Goal: Task Accomplishment & Management: Use online tool/utility

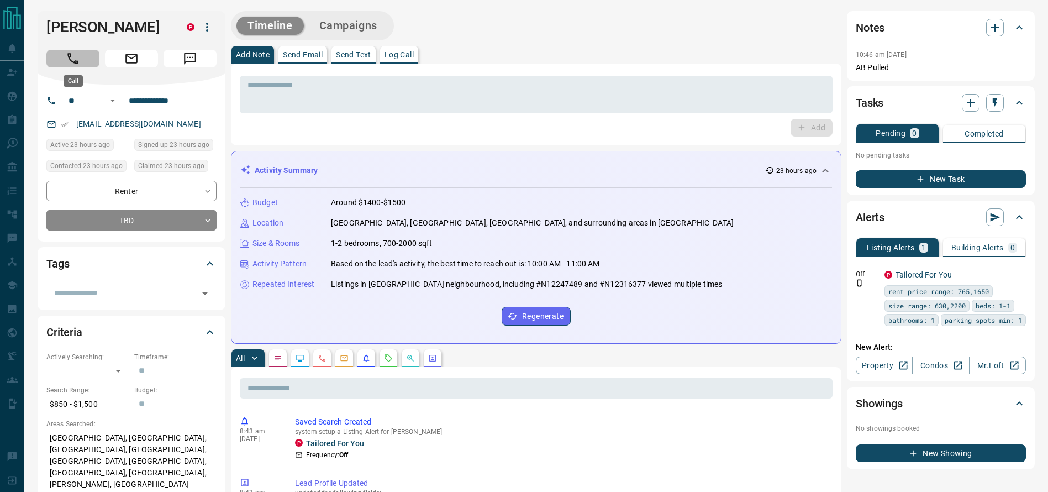
click at [58, 52] on button "Call" at bounding box center [72, 59] width 53 height 18
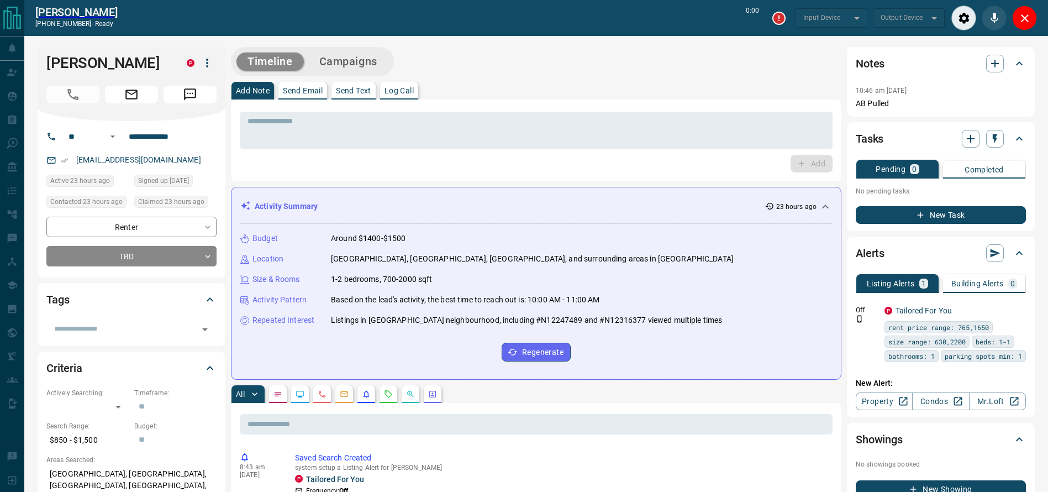
type input "*******"
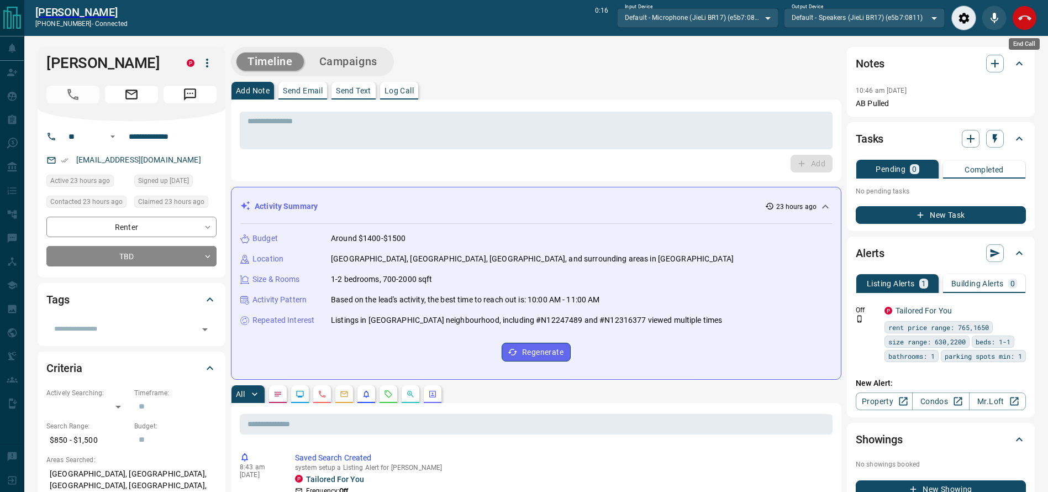
click at [1022, 18] on icon "End Call" at bounding box center [1024, 18] width 13 height 13
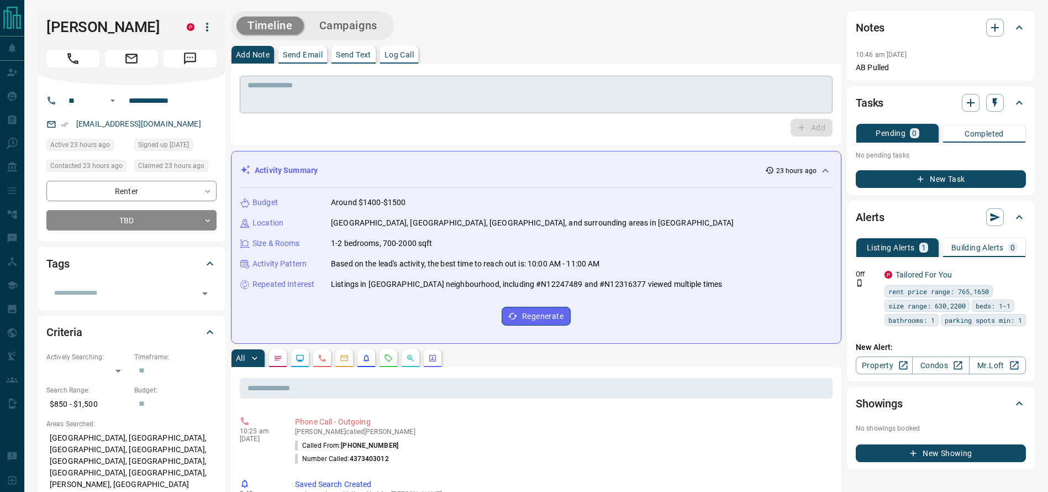
click at [704, 87] on textarea at bounding box center [535, 95] width 577 height 28
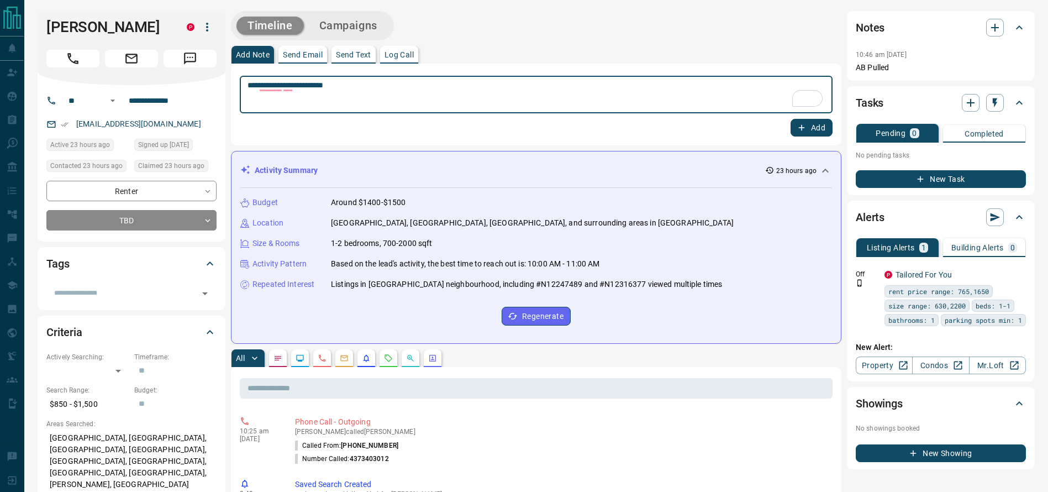
type textarea "**********"
click at [806, 129] on button "Add" at bounding box center [811, 128] width 42 height 18
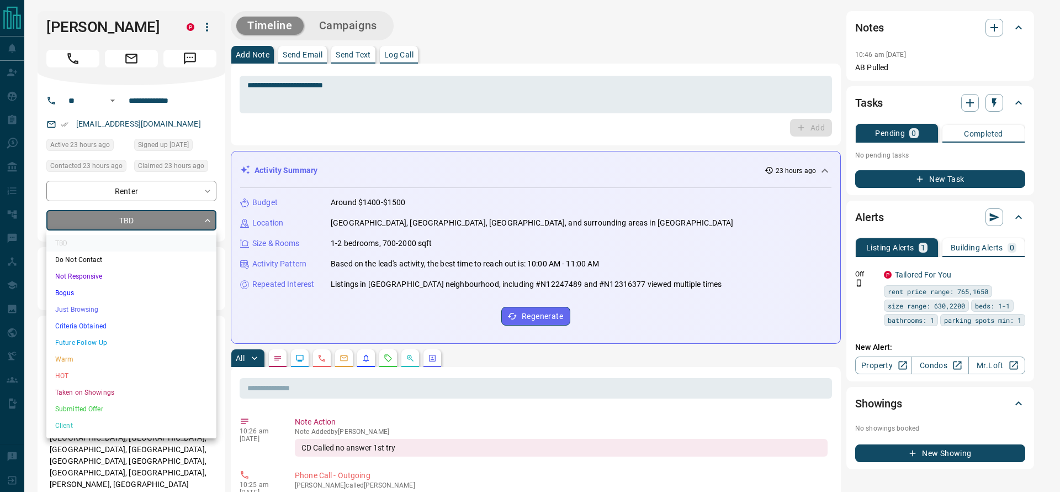
click at [82, 309] on li "Just Browsing" at bounding box center [131, 309] width 170 height 17
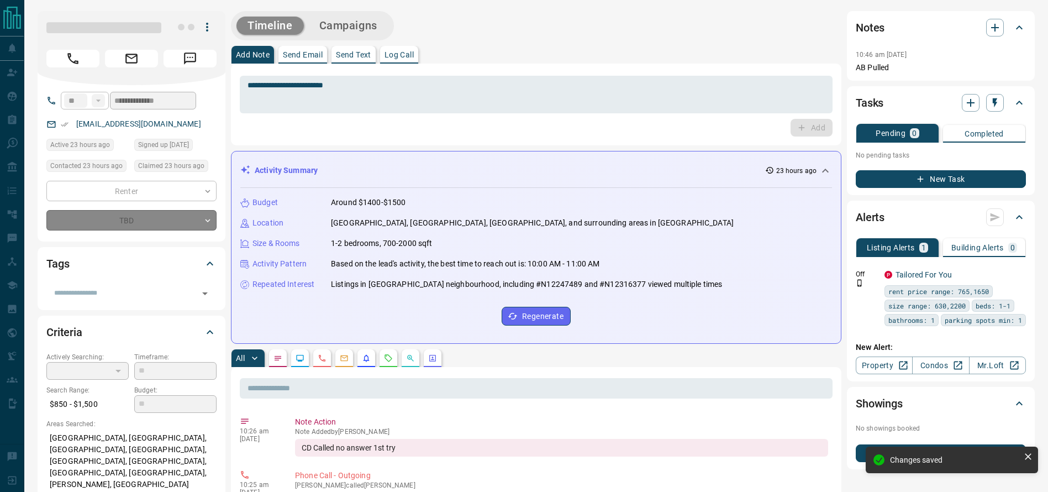
click at [364, 17] on button "Campaigns" at bounding box center [348, 26] width 80 height 18
type input "*"
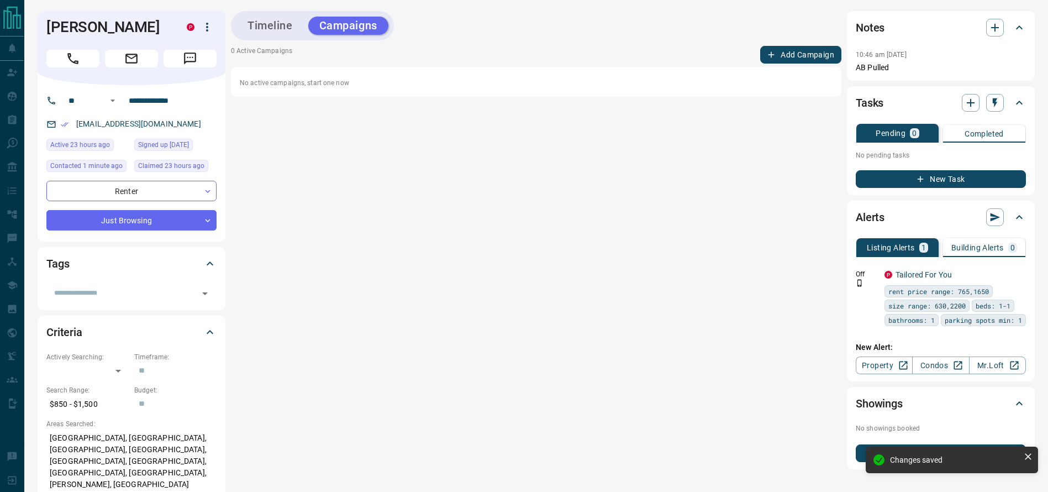
click at [809, 48] on button "Add Campaign" at bounding box center [800, 55] width 81 height 18
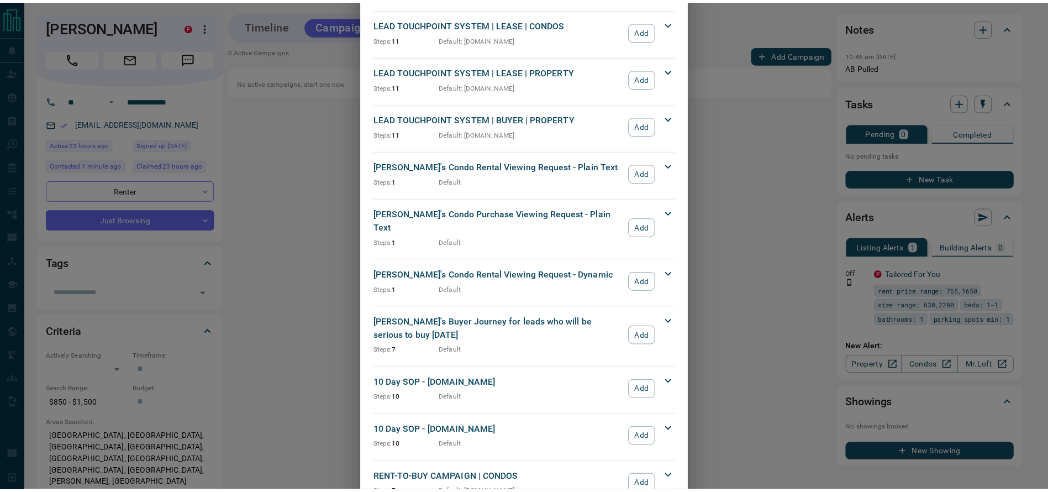
scroll to position [419, 0]
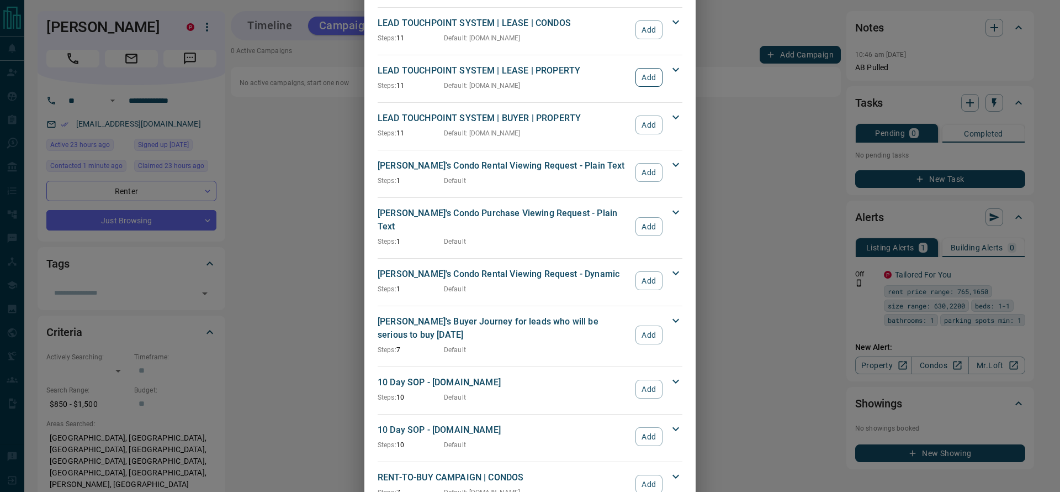
click at [642, 75] on button "Add" at bounding box center [649, 77] width 27 height 19
